Goal: Information Seeking & Learning: Learn about a topic

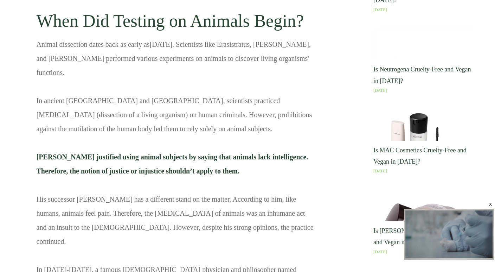
scroll to position [598, 0]
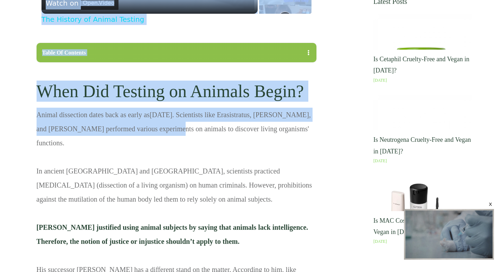
drag, startPoint x: 35, startPoint y: 116, endPoint x: 159, endPoint y: 123, distance: 124.3
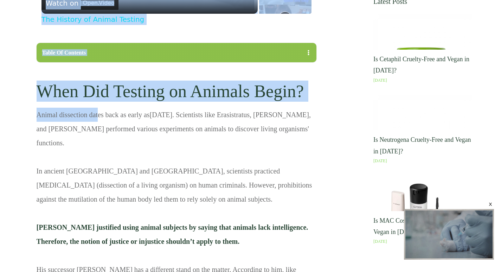
drag, startPoint x: 36, startPoint y: 113, endPoint x: 97, endPoint y: 116, distance: 61.6
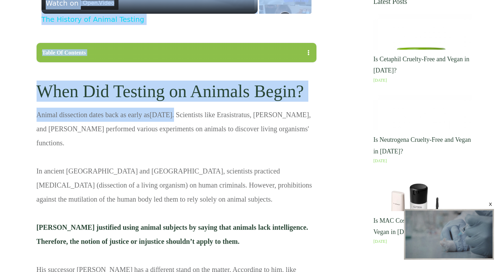
drag, startPoint x: 33, startPoint y: 121, endPoint x: 190, endPoint y: 122, distance: 157.2
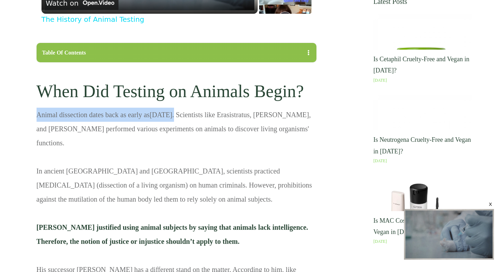
drag, startPoint x: 190, startPoint y: 116, endPoint x: 39, endPoint y: 116, distance: 150.9
copy p "Animal dissection dates back as early as [DATE] ."
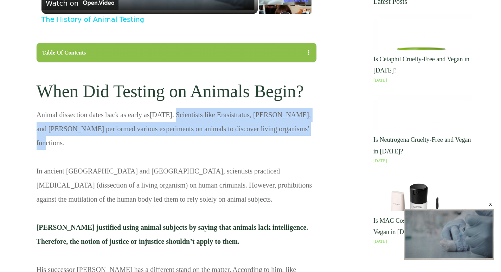
drag, startPoint x: 192, startPoint y: 116, endPoint x: 295, endPoint y: 131, distance: 104.2
copy p "Scientists like Erasistratus, [PERSON_NAME], and [PERSON_NAME] performed variou…"
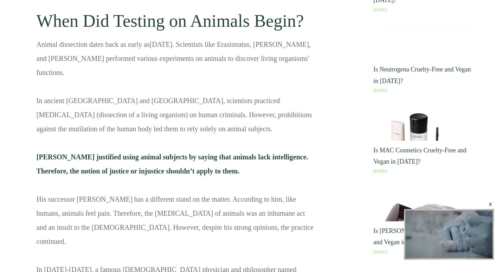
scroll to position [703, 0]
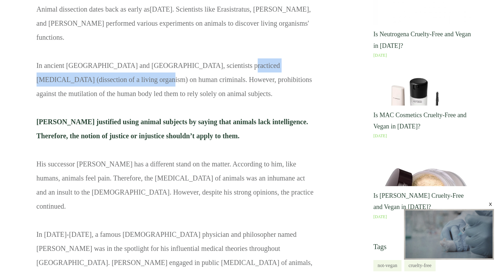
drag, startPoint x: 215, startPoint y: 53, endPoint x: 82, endPoint y: 70, distance: 133.9
click at [82, 70] on p "Animal dissection dates back as early as [DATE] . Scientists like Erasistratus,…" at bounding box center [177, 173] width 280 height 343
copy p "(dissection of a living organism) on human criminals"
